Goal: Information Seeking & Learning: Learn about a topic

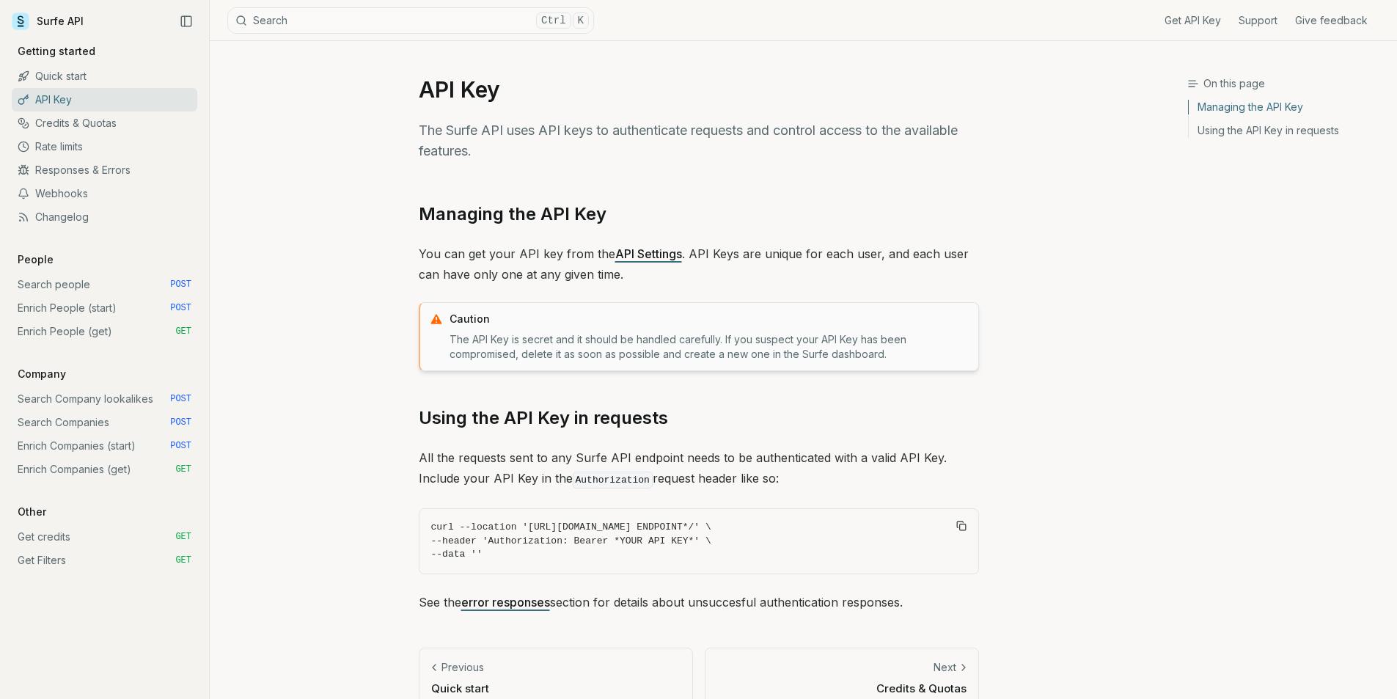
click at [76, 122] on link "Credits & Quotas" at bounding box center [105, 122] width 186 height 23
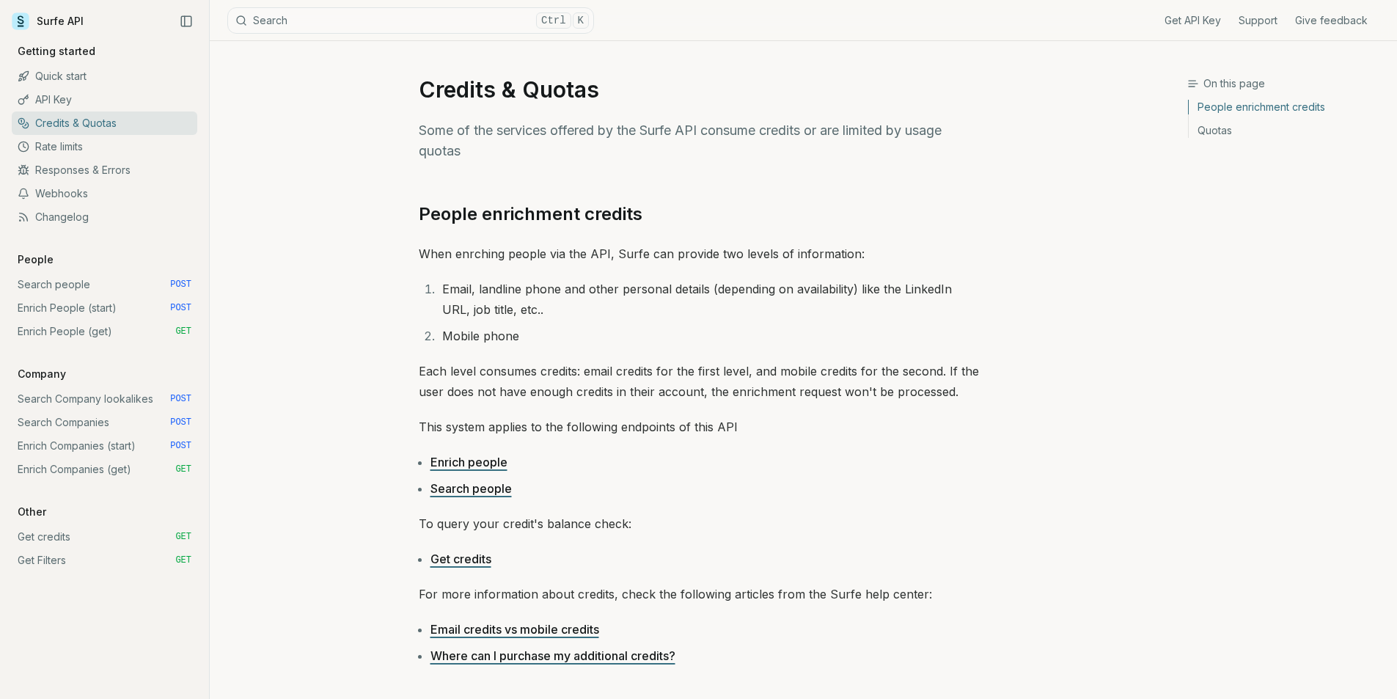
click at [51, 102] on link "API Key" at bounding box center [105, 99] width 186 height 23
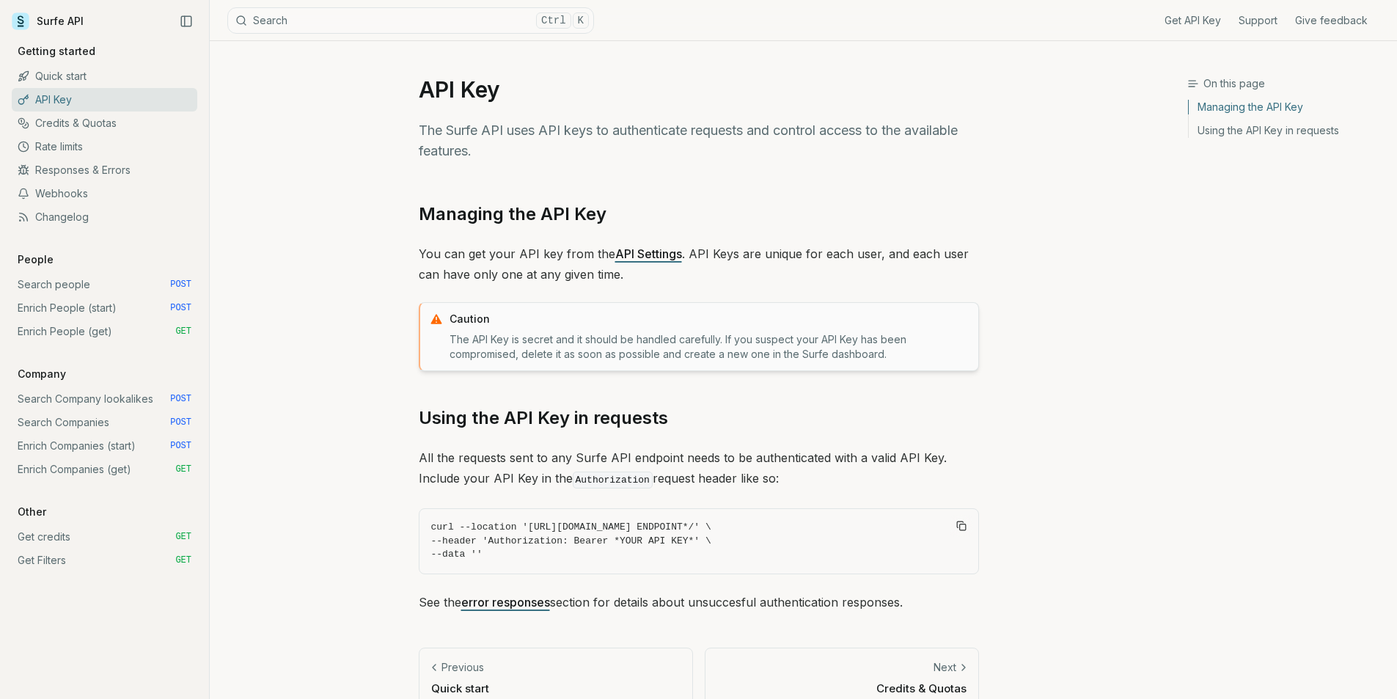
click at [89, 532] on link "Get credits GET" at bounding box center [105, 536] width 186 height 23
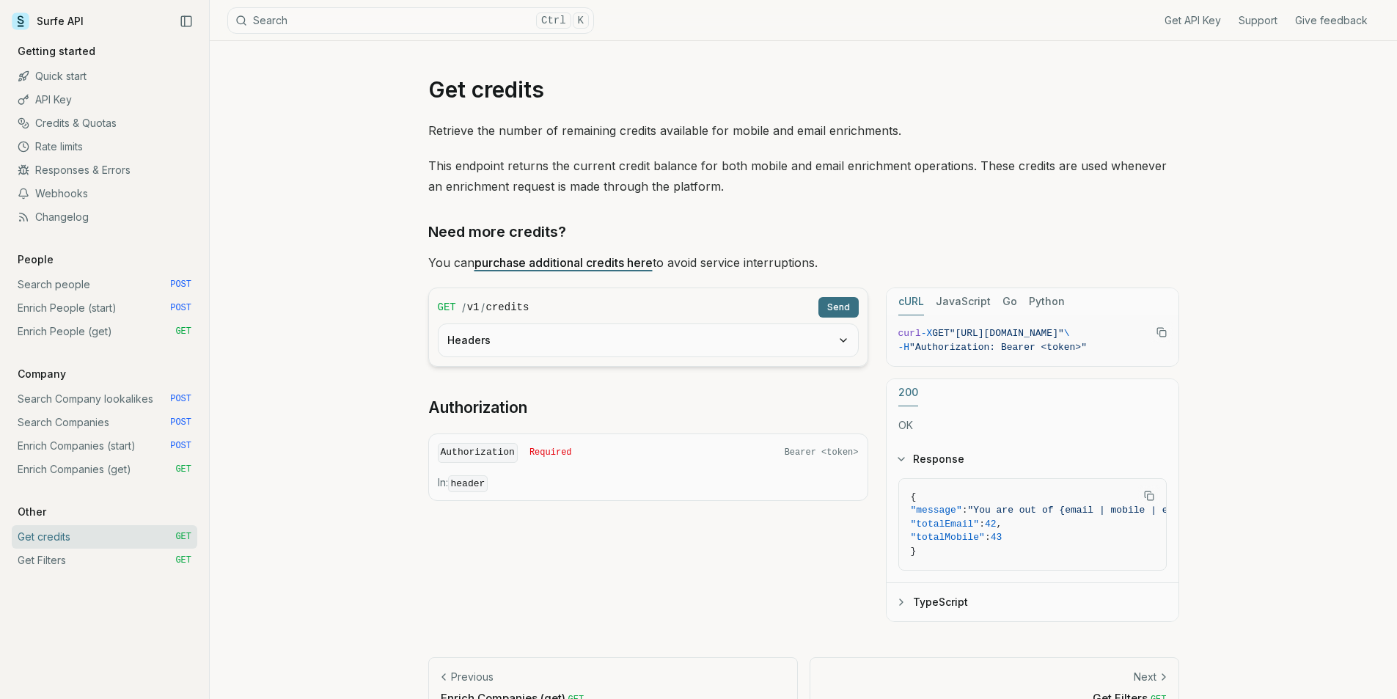
click at [64, 146] on link "Rate limits" at bounding box center [105, 146] width 186 height 23
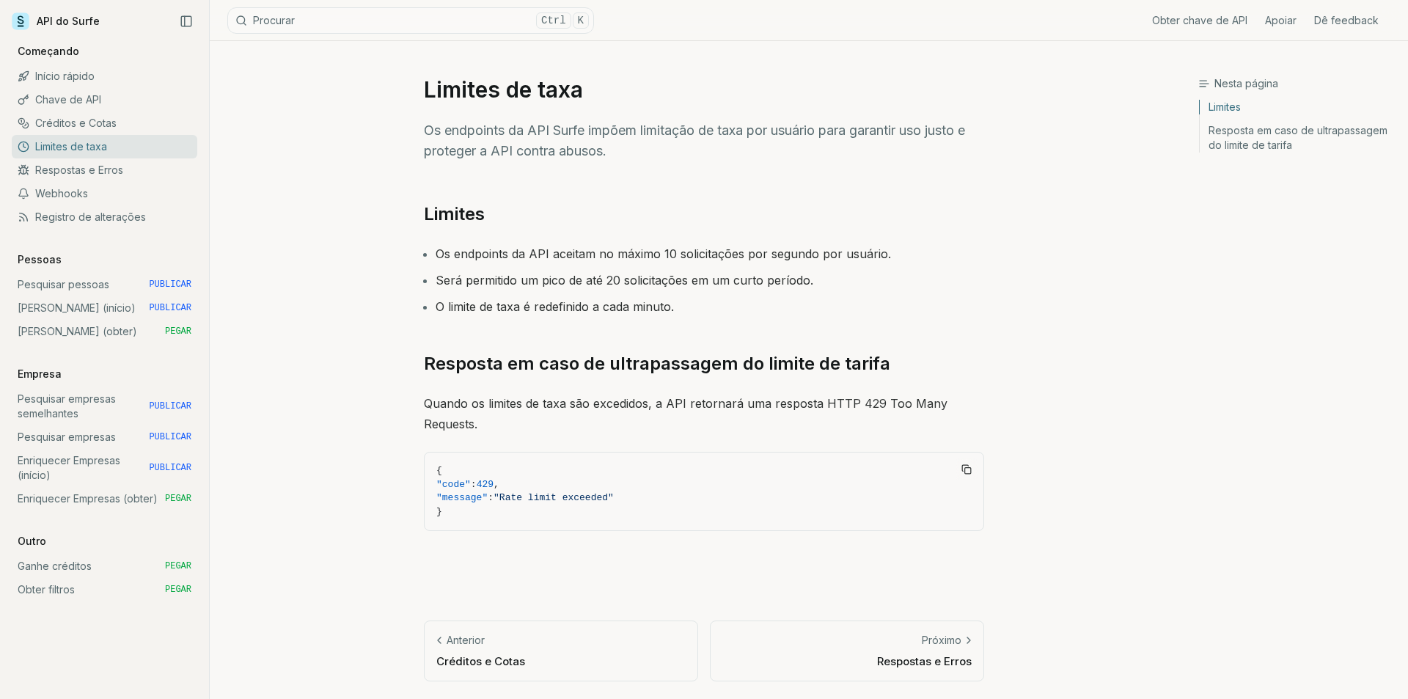
click at [552, 136] on font "Os endpoints da API Surfe impõem limitação de taxa por usuário para garantir us…" at bounding box center [694, 140] width 541 height 36
drag, startPoint x: 635, startPoint y: 132, endPoint x: 733, endPoint y: 141, distance: 98.7
click at [728, 140] on p "Os endpoints da API Surfe impõem limitação de taxa por usuário para garantir us…" at bounding box center [704, 140] width 560 height 41
click at [733, 141] on p "Os endpoints da API Surfe impõem limitação de taxa por usuário para garantir us…" at bounding box center [704, 140] width 560 height 41
drag, startPoint x: 471, startPoint y: 247, endPoint x: 643, endPoint y: 260, distance: 172.9
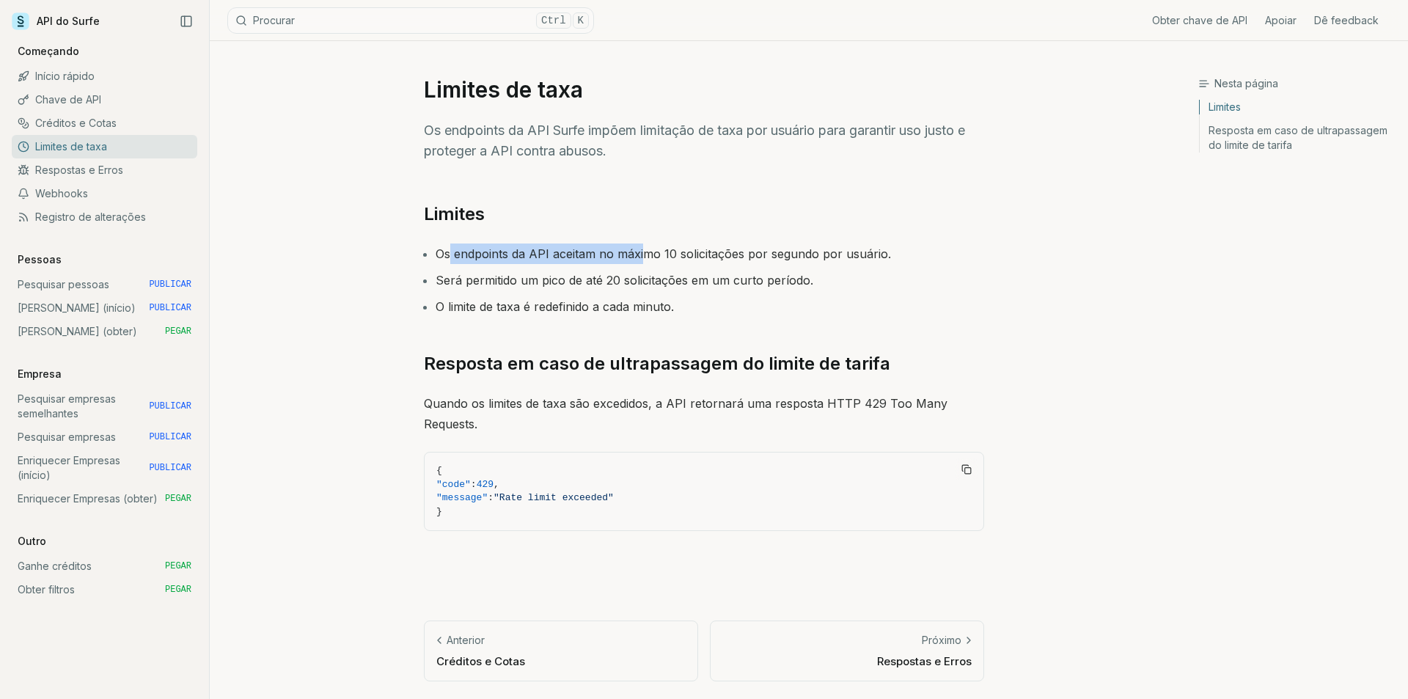
click at [642, 260] on font "Os endpoints da API aceitam no máximo 10 solicitações por segundo por usuário." at bounding box center [663, 253] width 455 height 15
click at [643, 260] on font "Os endpoints da API aceitam no máximo 10 solicitações por segundo por usuário." at bounding box center [663, 253] width 455 height 15
drag, startPoint x: 518, startPoint y: 274, endPoint x: 640, endPoint y: 277, distance: 122.5
click at [626, 277] on font "Será permitido um pico de até 20 solicitações em um curto período." at bounding box center [625, 280] width 378 height 15
click at [640, 277] on font "Será permitido um pico de até 20 solicitações em um curto período." at bounding box center [625, 280] width 378 height 15
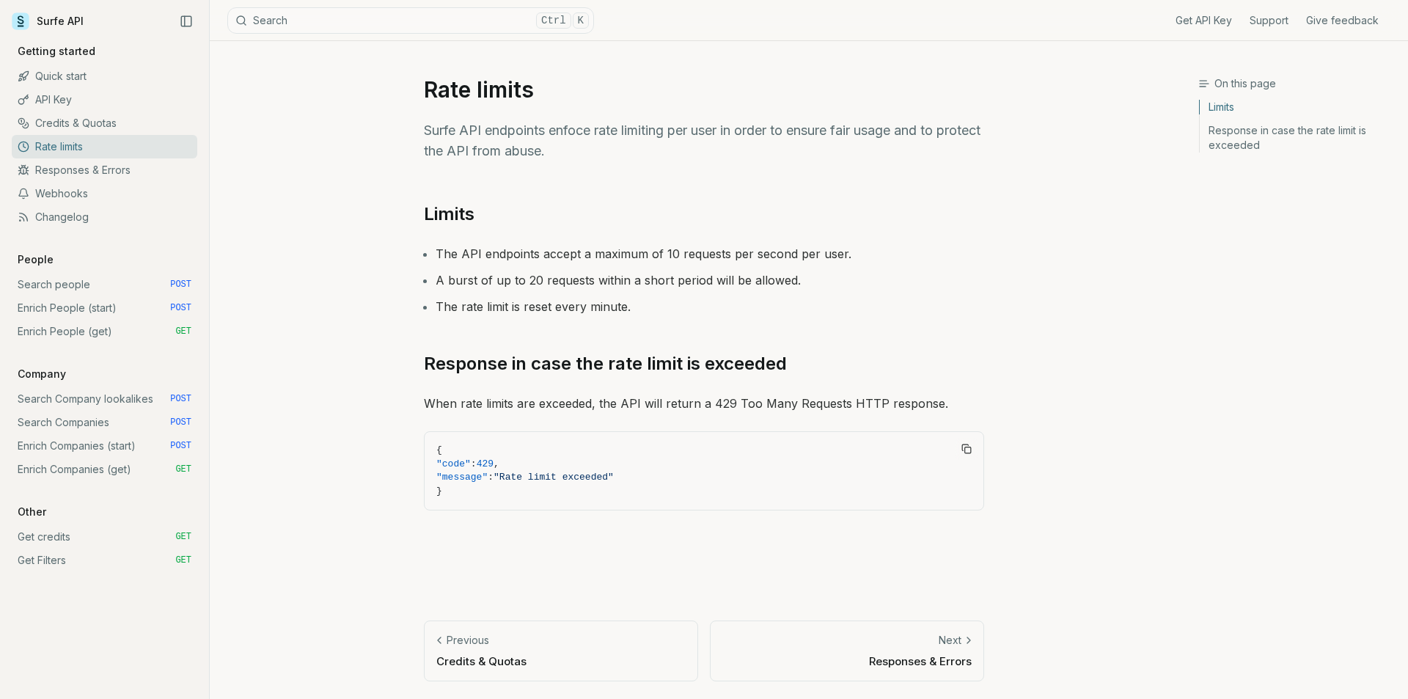
click at [1099, 275] on div "On this page Limits Rate limits Surfe API endpoints enfoce rate limiting per us…" at bounding box center [704, 370] width 989 height 658
click at [1204, 19] on link "Get API Key" at bounding box center [1204, 20] width 56 height 15
